Goal: Task Accomplishment & Management: Complete application form

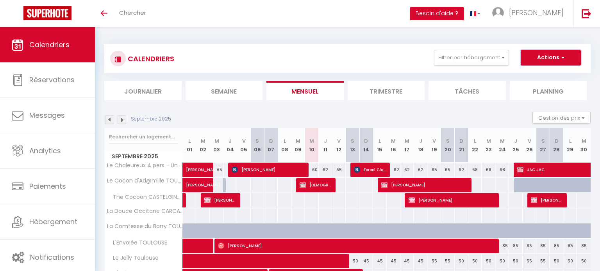
click at [549, 56] on button "Actions" at bounding box center [551, 58] width 60 height 16
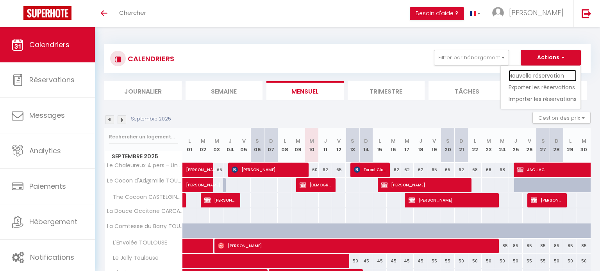
click at [547, 73] on link "Nouvelle réservation" at bounding box center [542, 76] width 68 height 12
select select
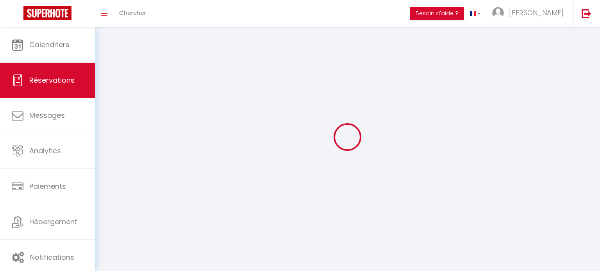
select select
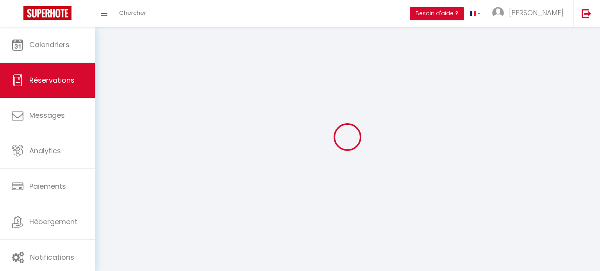
select select
checkbox input "false"
select select
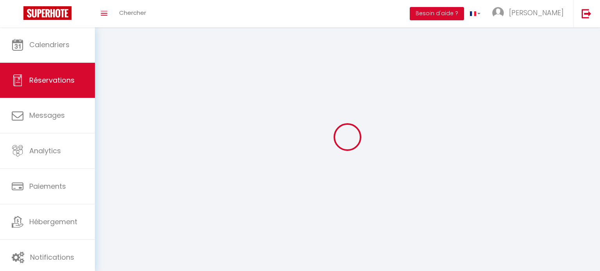
select select
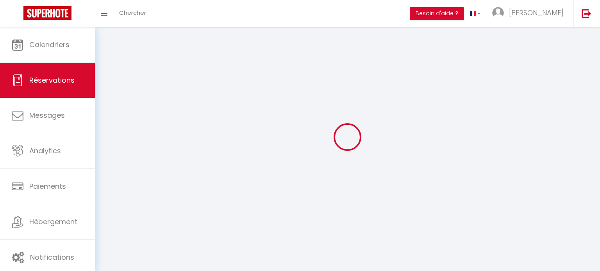
checkbox input "false"
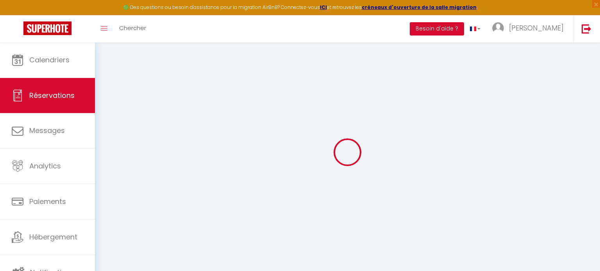
select select
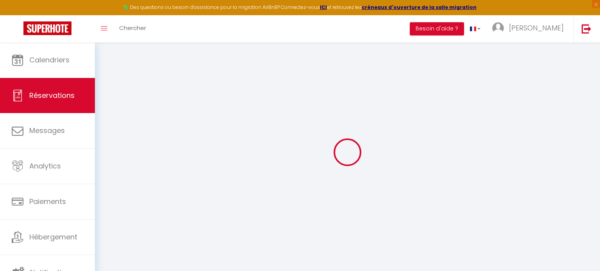
select select
checkbox input "false"
select select
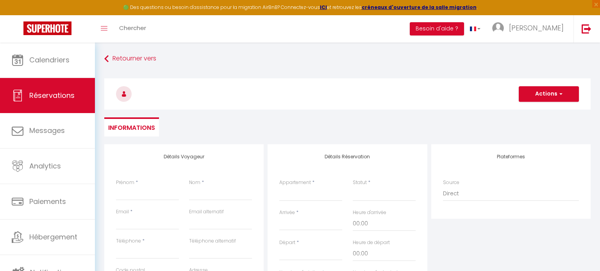
select select
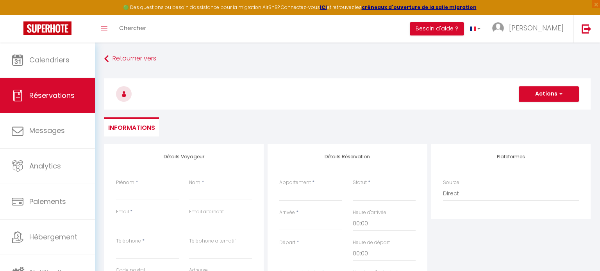
select select
checkbox input "false"
click at [141, 194] on input "Prénom" at bounding box center [147, 194] width 63 height 14
type input "J"
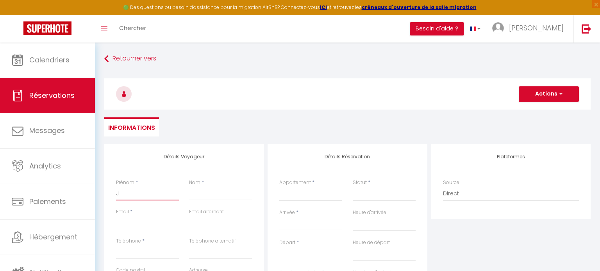
select select
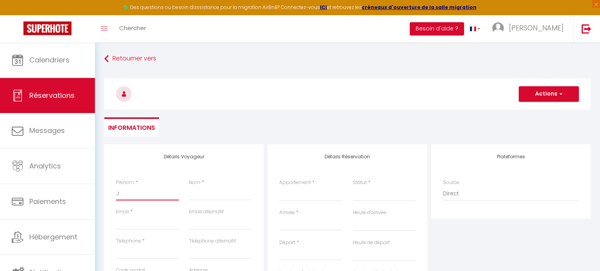
select select
checkbox input "false"
type input "[PERSON_NAME]"
select select
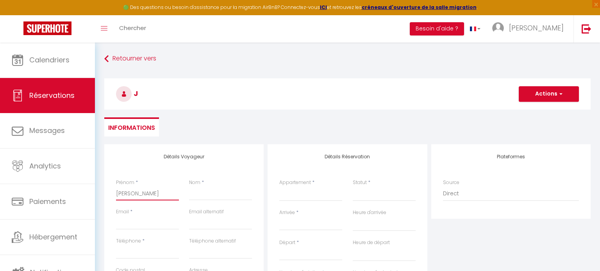
select select
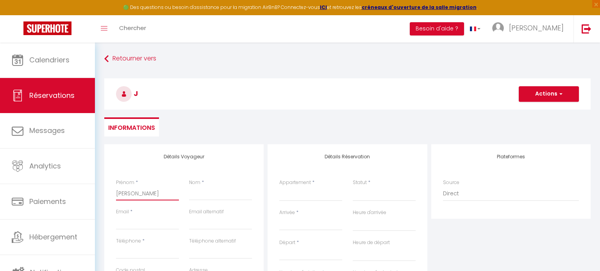
select select
checkbox input "false"
type input "JAC"
select select
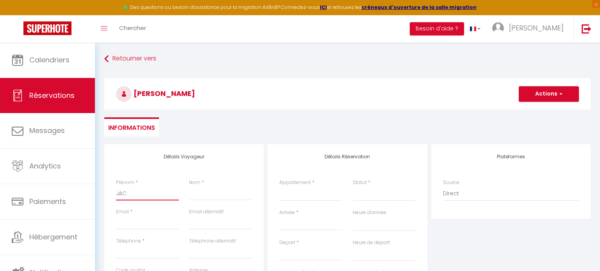
select select
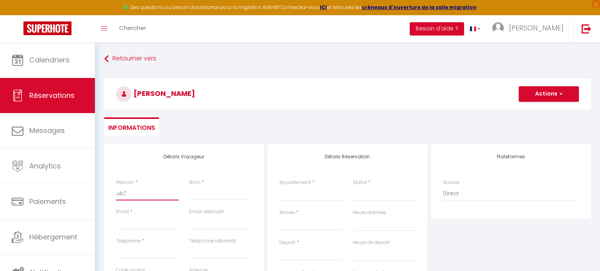
checkbox input "false"
type input "JAC"
type input "J"
select select
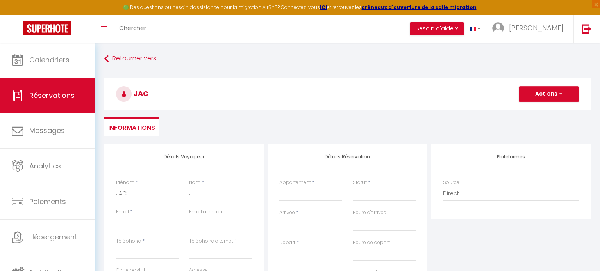
select select
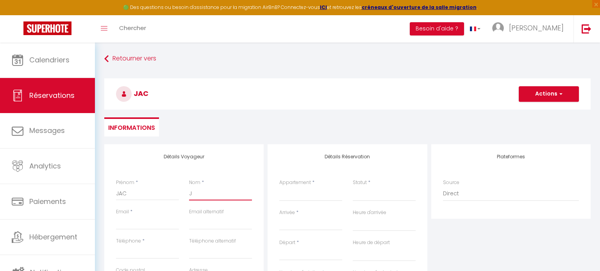
checkbox input "false"
type input "[PERSON_NAME]"
select select
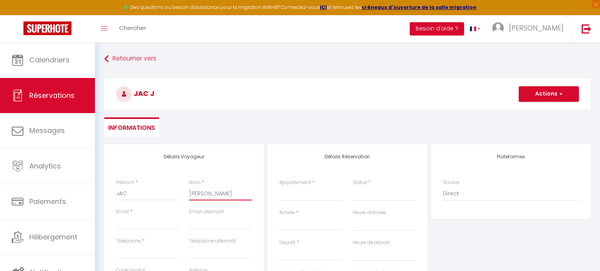
select select
checkbox input "false"
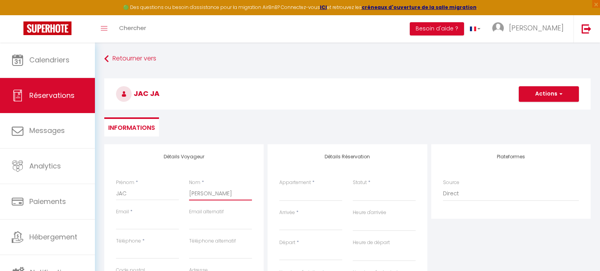
type input "JAC"
select select
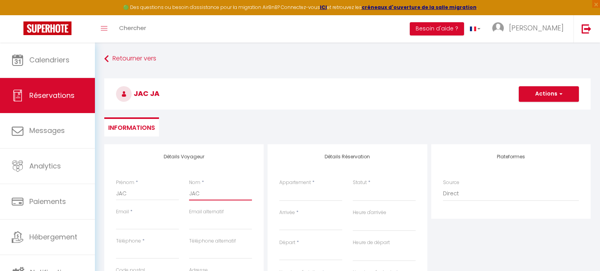
select select
checkbox input "false"
type input "JAC"
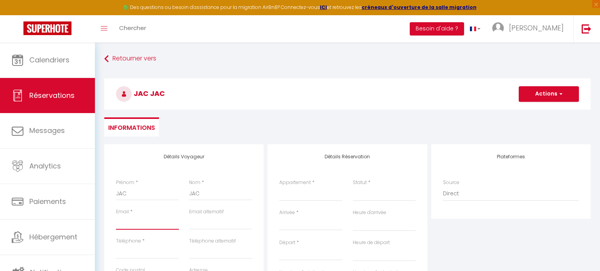
click at [133, 224] on input "Email client" at bounding box center [147, 223] width 63 height 14
type input "i"
select select
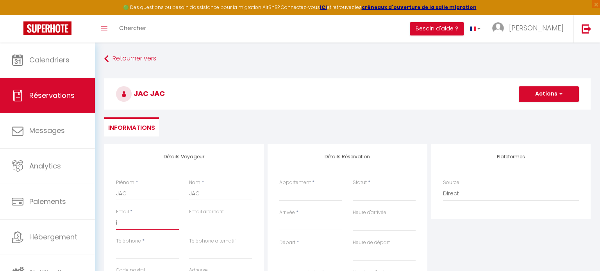
select select
checkbox input "false"
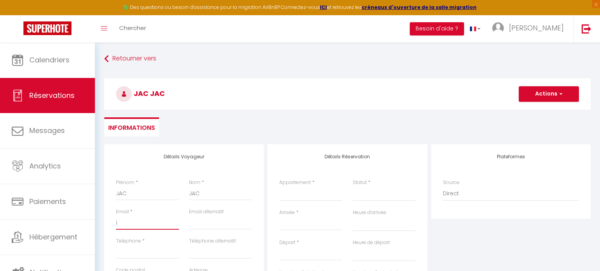
type input "in"
select select
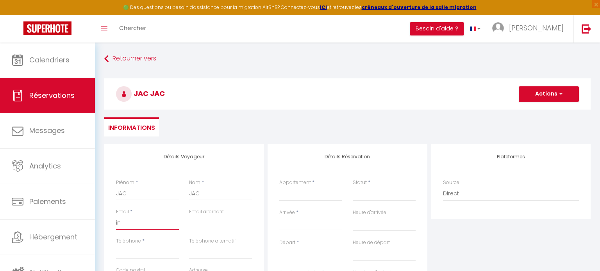
select select
checkbox input "false"
type input "ind"
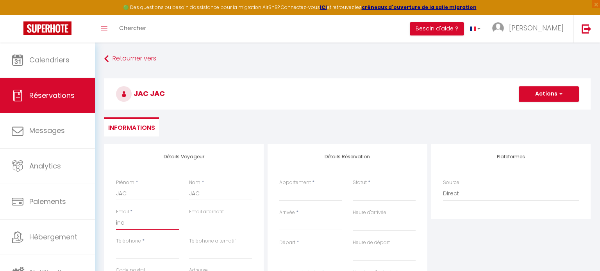
select select
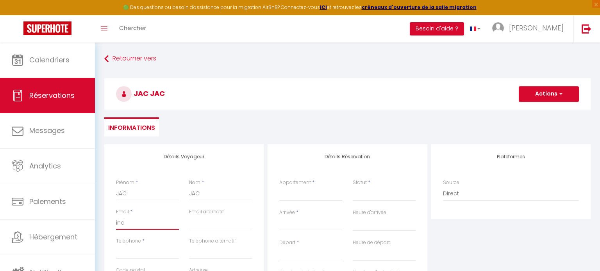
select select
checkbox input "false"
type input "indi"
select select
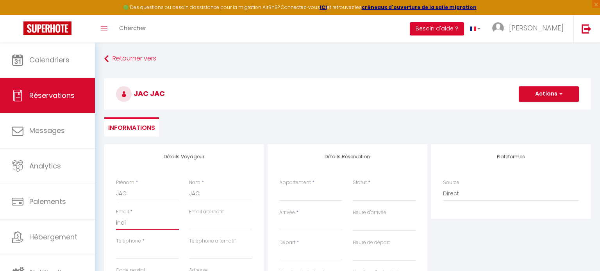
select select
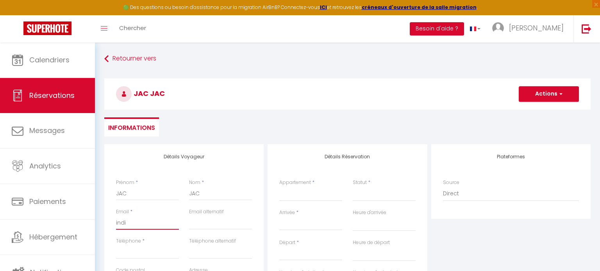
select select
checkbox input "false"
type input "indis"
select select
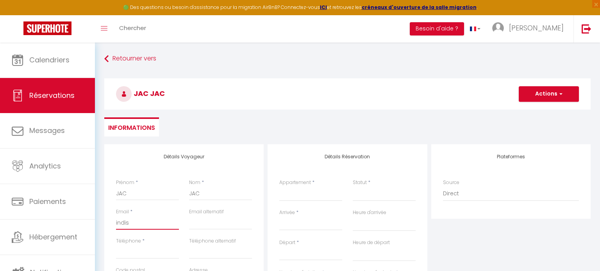
select select
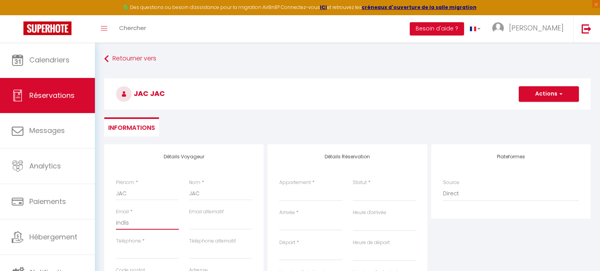
checkbox input "false"
type input "indisp"
select select
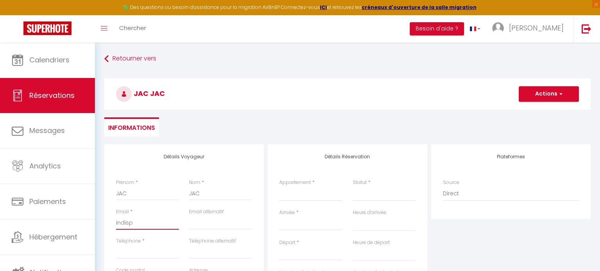
select select
checkbox input "false"
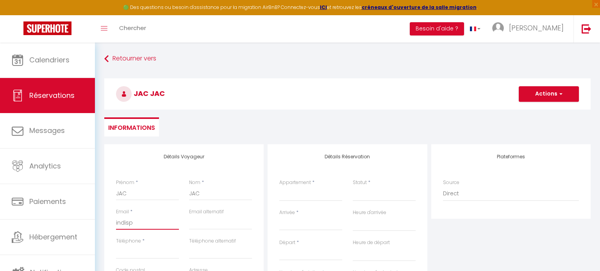
type input "indispo"
select select
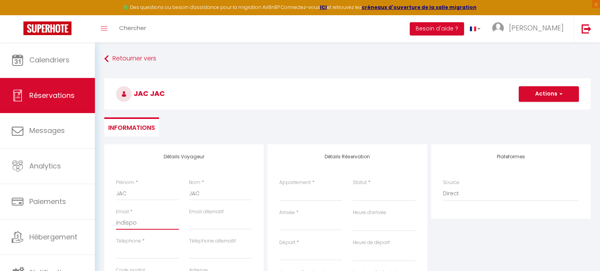
select select
checkbox input "false"
type input "indispo@"
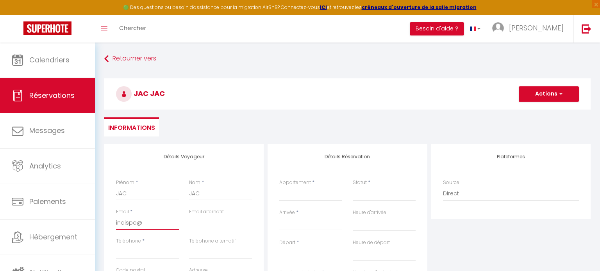
select select
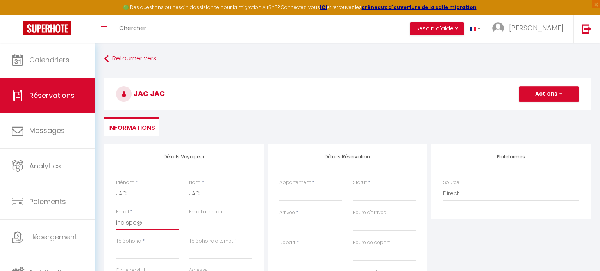
select select
checkbox input "false"
type input "indispo@j"
select select
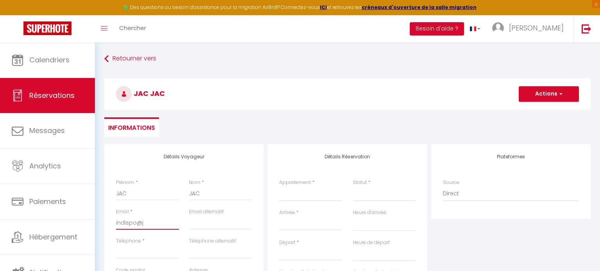
select select
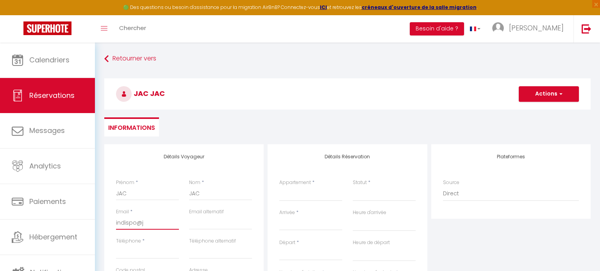
select select
checkbox input "false"
type input "indispo@ja"
select select
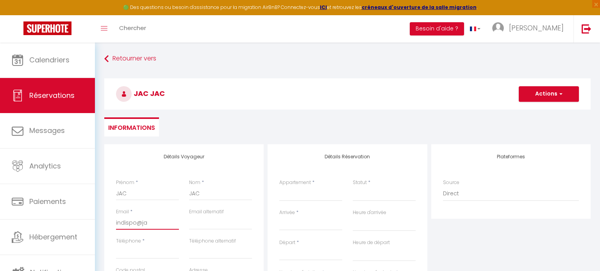
select select
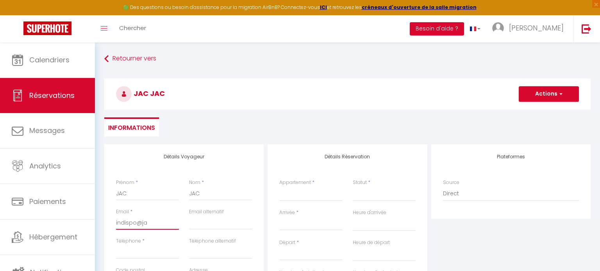
checkbox input "false"
type input "indispo@jaf"
select select
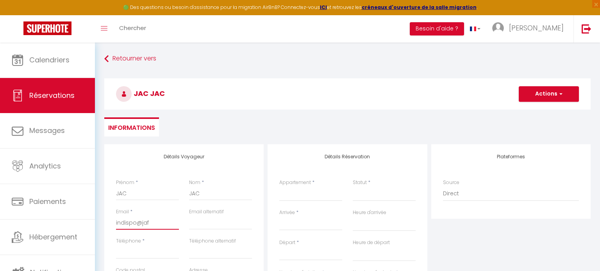
select select
checkbox input "false"
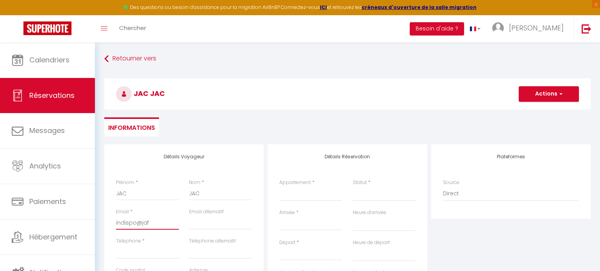
type input "indispo@jaff"
select select
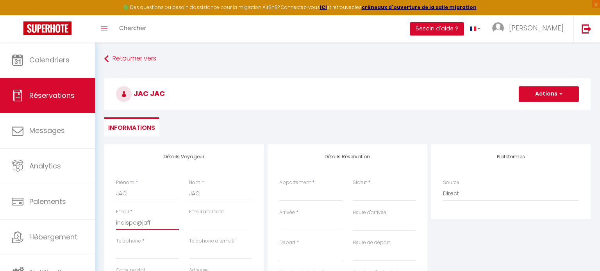
select select
checkbox input "false"
type input "indispo@jaffi"
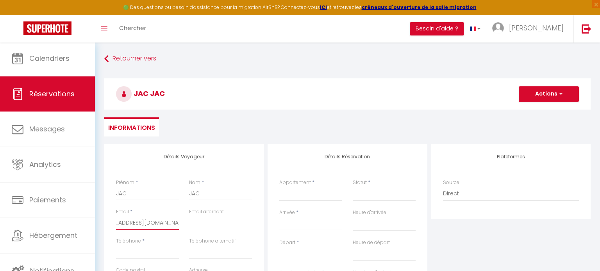
scroll to position [2, 0]
click at [126, 257] on input "Téléphone" at bounding box center [147, 252] width 63 height 14
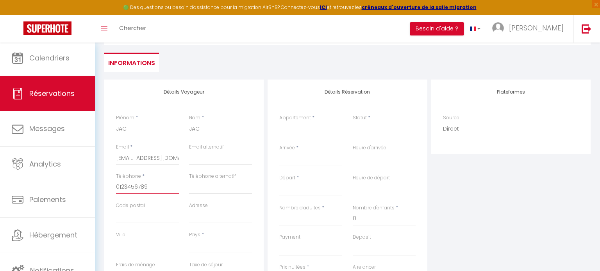
scroll to position [66, 0]
click at [205, 248] on select "[GEOGRAPHIC_DATA] [GEOGRAPHIC_DATA] [GEOGRAPHIC_DATA] [GEOGRAPHIC_DATA] [GEOGRA…" at bounding box center [220, 245] width 63 height 15
click at [189, 238] on select "[GEOGRAPHIC_DATA] [GEOGRAPHIC_DATA] [GEOGRAPHIC_DATA] [GEOGRAPHIC_DATA] [GEOGRA…" at bounding box center [220, 245] width 63 height 15
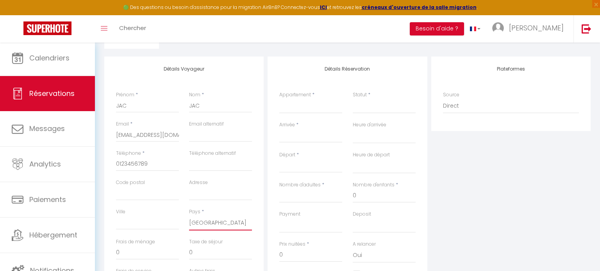
scroll to position [11, 0]
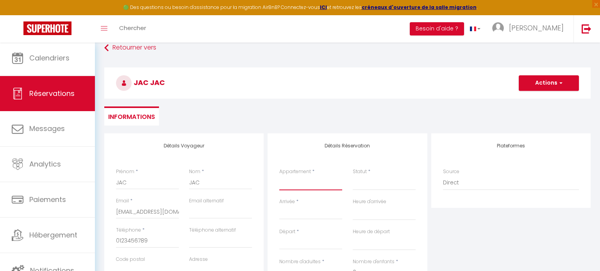
click at [308, 184] on select "Le Chaleureux 4 pers - Un bijou de Toulouse - So Cozy Le Cocon 4 Pers - Neuf et…" at bounding box center [310, 183] width 63 height 15
click at [279, 176] on select "Le Chaleureux 4 pers - Un bijou de Toulouse - So Cozy Le Cocon 4 Pers - Neuf et…" at bounding box center [310, 183] width 63 height 15
click at [365, 187] on select "Confirmé Non Confirmé [PERSON_NAME] par le voyageur No Show Request" at bounding box center [384, 183] width 63 height 15
click at [353, 176] on select "Confirmé Non Confirmé [PERSON_NAME] par le voyageur No Show Request" at bounding box center [384, 183] width 63 height 15
click at [296, 214] on input "Arrivée" at bounding box center [310, 214] width 63 height 10
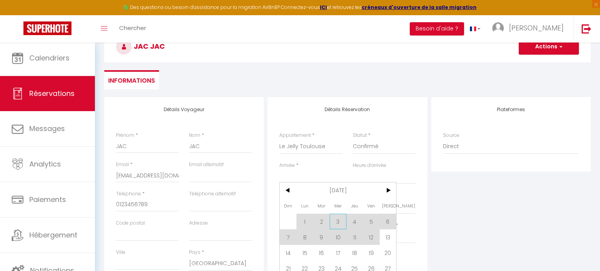
scroll to position [49, 0]
click at [387, 235] on span "13" at bounding box center [388, 236] width 17 height 16
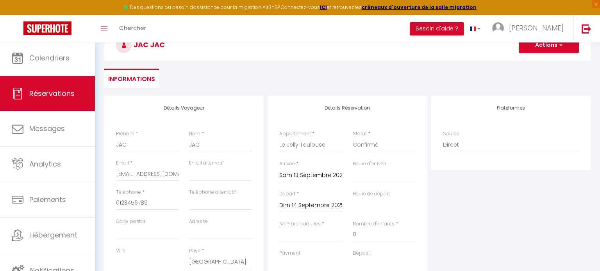
click at [304, 205] on input "Dim 14 Septembre 2025" at bounding box center [310, 206] width 63 height 10
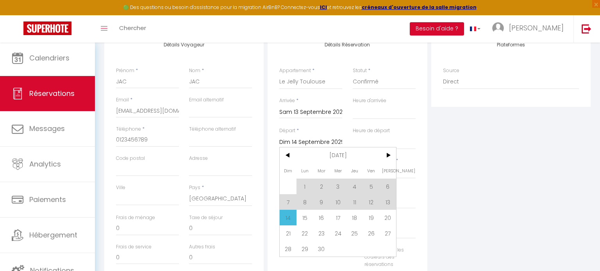
scroll to position [112, 0]
click at [389, 220] on span "20" at bounding box center [388, 218] width 17 height 16
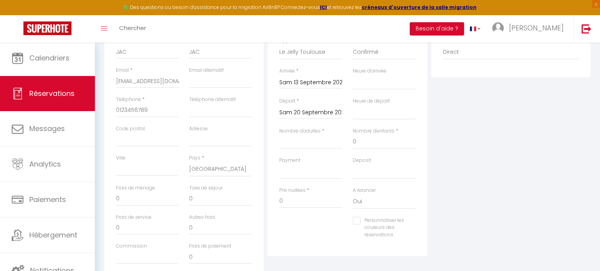
scroll to position [148, 0]
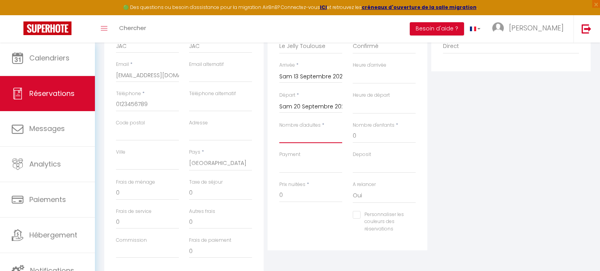
click at [310, 137] on input "Nombre d'adultes" at bounding box center [310, 136] width 63 height 14
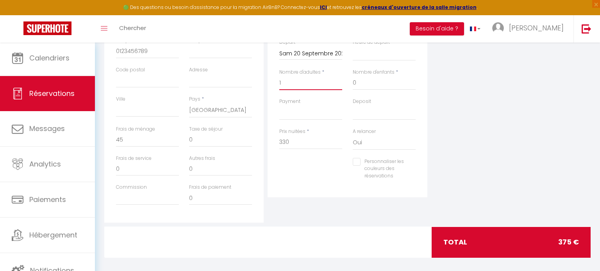
scroll to position [207, 0]
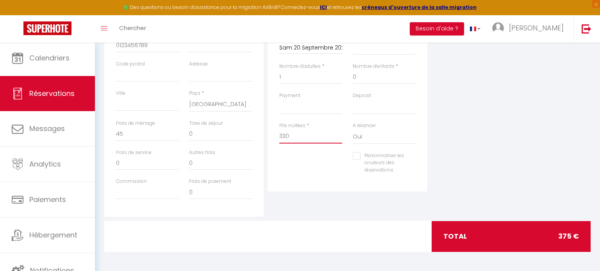
drag, startPoint x: 298, startPoint y: 135, endPoint x: 266, endPoint y: 128, distance: 31.9
click at [266, 128] on div "Détails Réservation Appartement * Le Chaleureux 4 pers - Un bijou de Toulouse -…" at bounding box center [347, 77] width 163 height 279
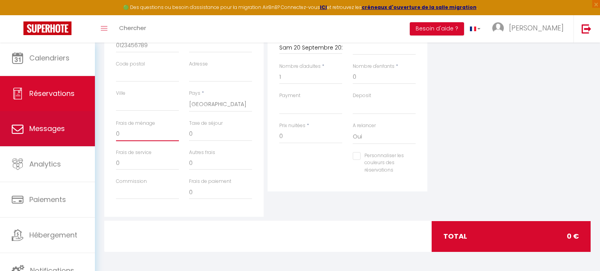
drag, startPoint x: 127, startPoint y: 133, endPoint x: 95, endPoint y: 135, distance: 32.1
click at [95, 134] on div "Retourner vers JAC JAC Actions Enregistrer Actions Enregistrer Aperçu et éditer…" at bounding box center [347, 54] width 505 height 436
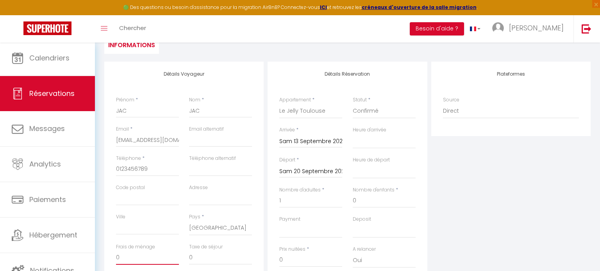
scroll to position [5, 0]
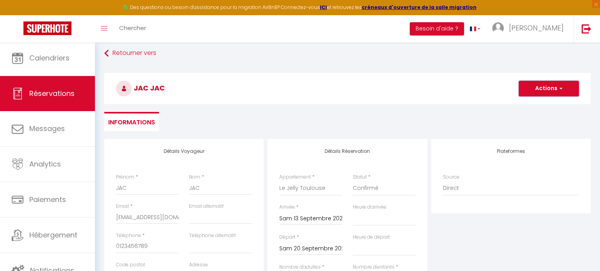
click at [533, 88] on button "Actions" at bounding box center [549, 89] width 60 height 16
click at [534, 103] on link "Enregistrer" at bounding box center [541, 106] width 62 height 10
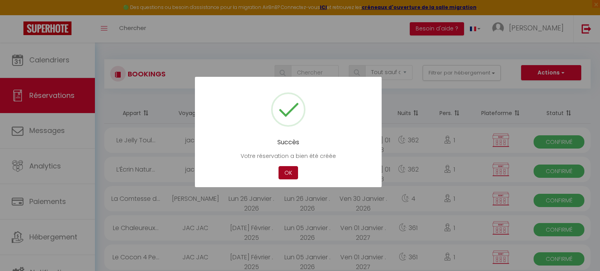
click at [289, 172] on button "OK" at bounding box center [288, 173] width 20 height 14
